Goal: Information Seeking & Learning: Learn about a topic

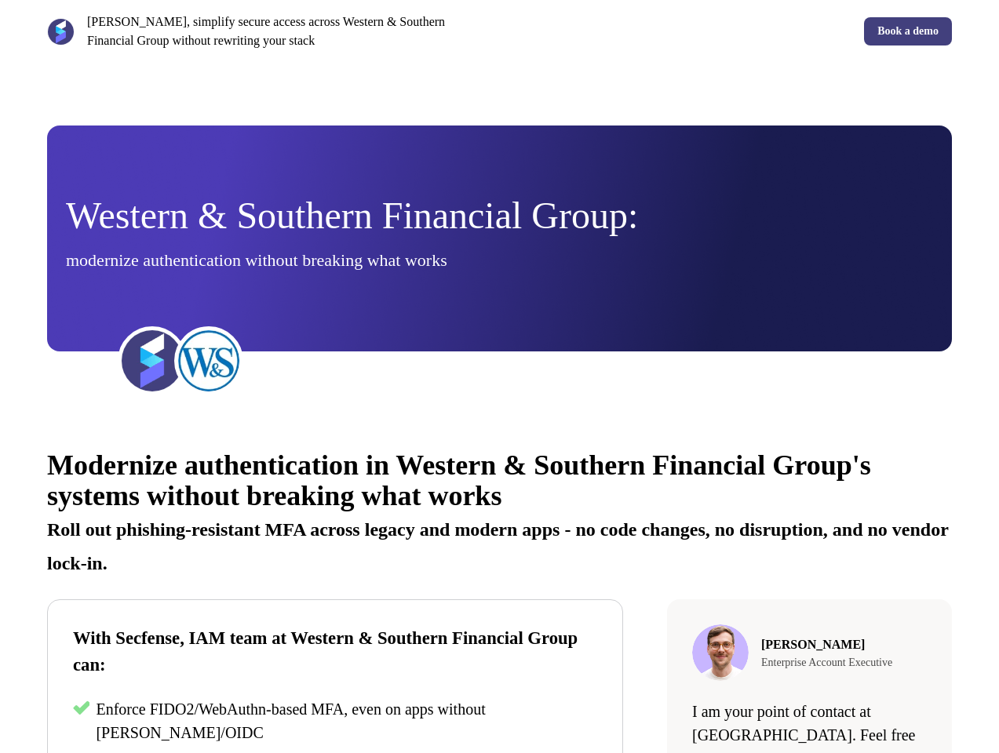
click at [499, 31] on div "[PERSON_NAME], simplify secure access across Western & Southern Financial Group…" at bounding box center [499, 31] width 999 height 63
click at [270, 31] on p "[PERSON_NAME], simplify secure access across Western & Southern Financial Group…" at bounding box center [290, 32] width 407 height 38
click at [729, 31] on div "Book a demo" at bounding box center [729, 31] width 447 height 28
click at [499, 236] on span "Western & Southern Financial Group:" at bounding box center [352, 216] width 572 height 42
click at [152, 361] on img at bounding box center [152, 361] width 63 height 63
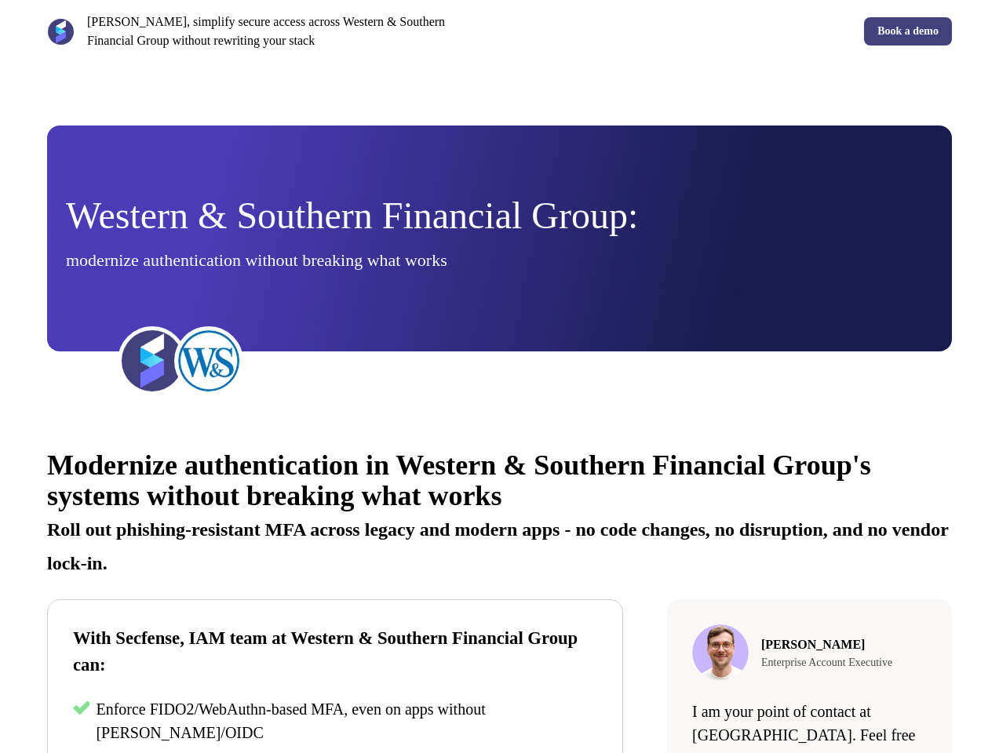
click at [209, 361] on img at bounding box center [208, 361] width 63 height 63
click at [499, 590] on div "Modernize authentication in Western & Southern Financial Group's systems withou…" at bounding box center [499, 720] width 999 height 587
click at [499, 511] on p "Roll out phishing-resistant MFA across legacy and modern apps - no code changes…" at bounding box center [499, 540] width 905 height 67
click at [335, 677] on h2 "With Secfense, IAM team at Western & Southern Financial Group can:" at bounding box center [335, 652] width 524 height 53
click at [335, 723] on p "Enforce FIDO2/WebAuthn-based MFA, even on apps without [PERSON_NAME]/OIDC" at bounding box center [347, 721] width 502 height 47
